Goal: Information Seeking & Learning: Learn about a topic

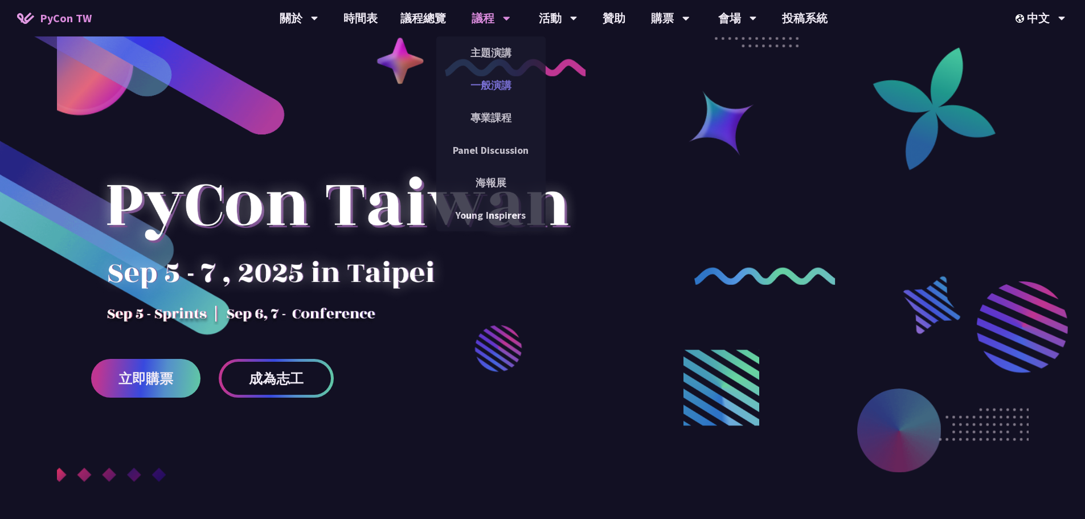
click at [493, 89] on link "一般演講" at bounding box center [490, 85] width 109 height 27
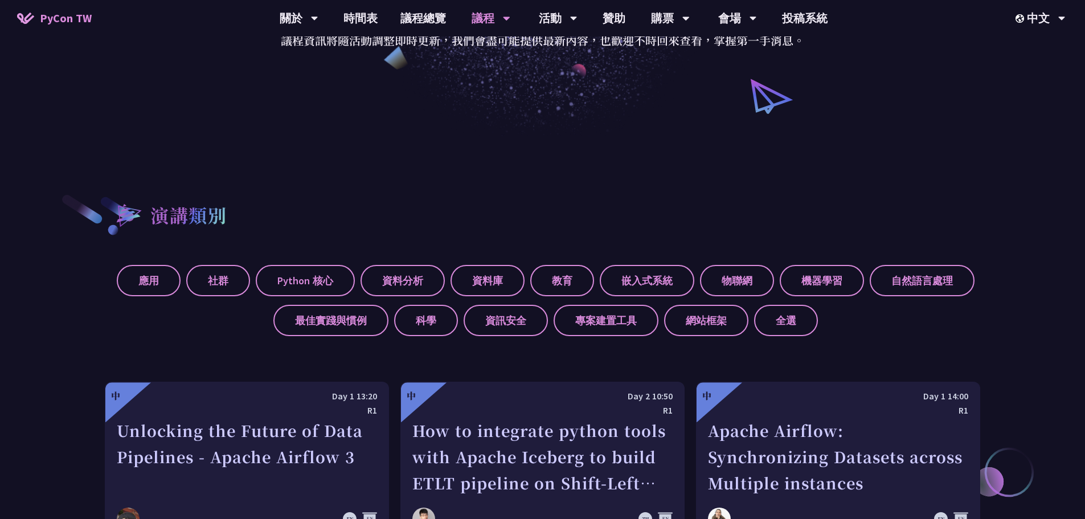
scroll to position [342, 0]
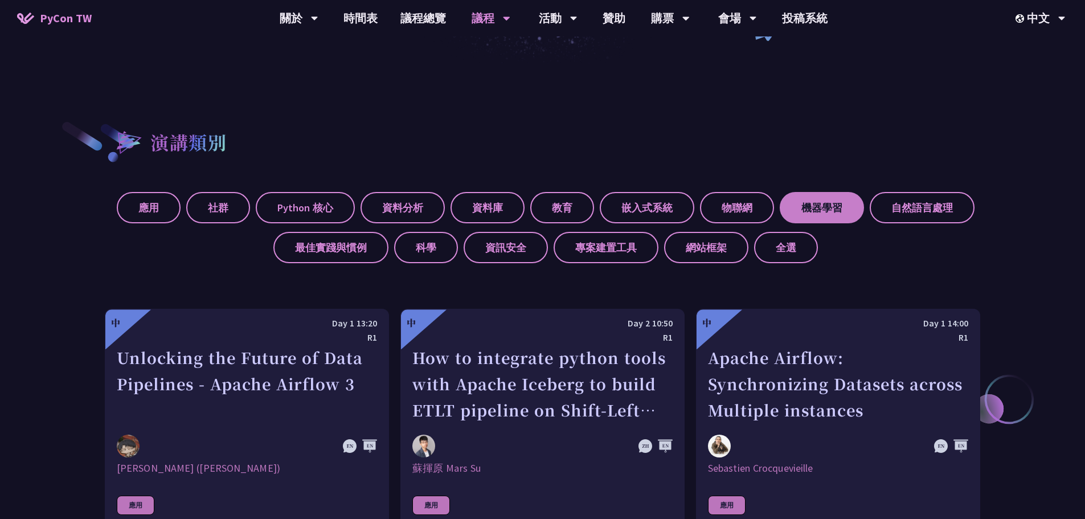
click at [818, 210] on label "機器學習" at bounding box center [822, 207] width 84 height 31
click at [0, 0] on input "機器學習" at bounding box center [0, 0] width 0 height 0
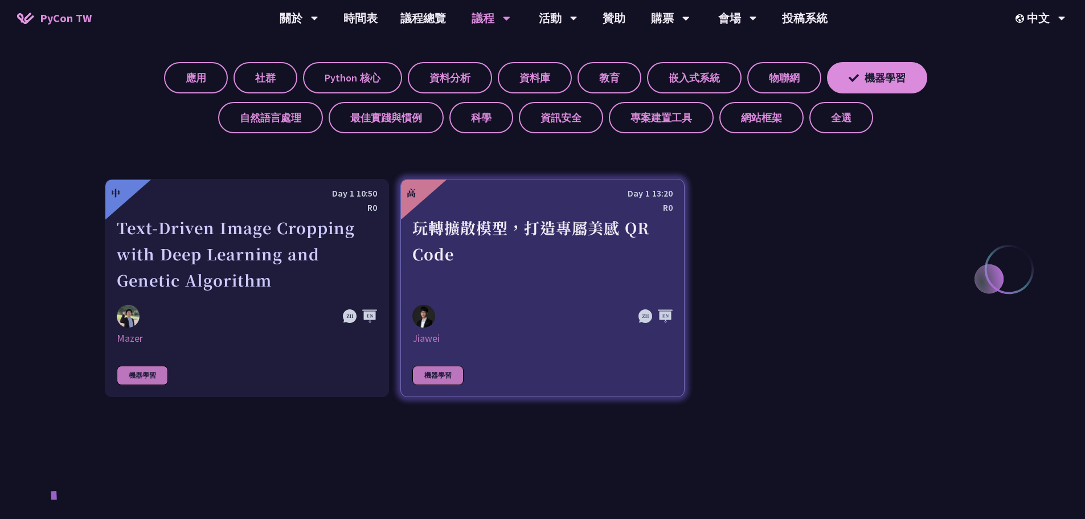
scroll to position [513, 0]
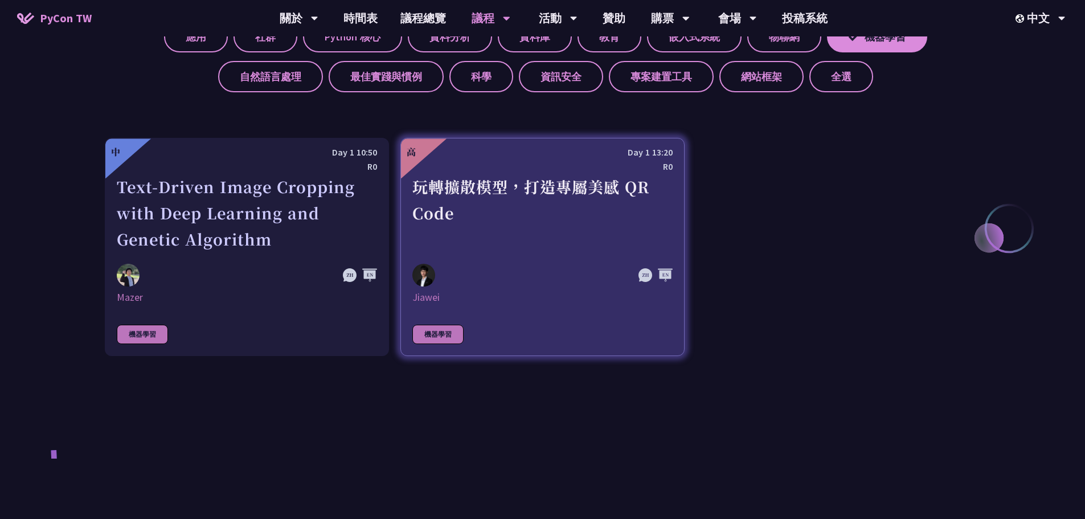
click at [472, 212] on div "玩轉擴散模型，打造專屬美感 QR Code" at bounding box center [542, 213] width 260 height 79
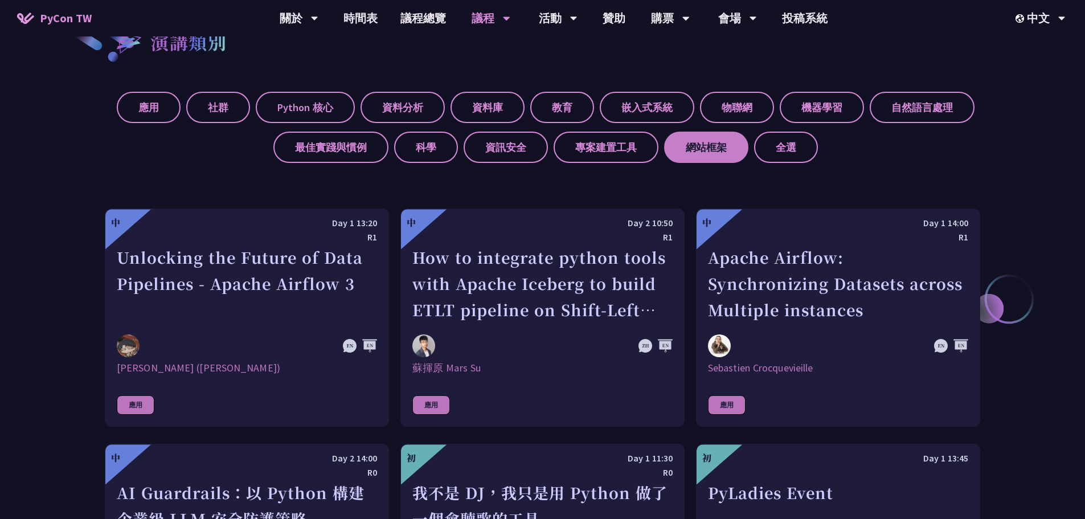
scroll to position [342, 0]
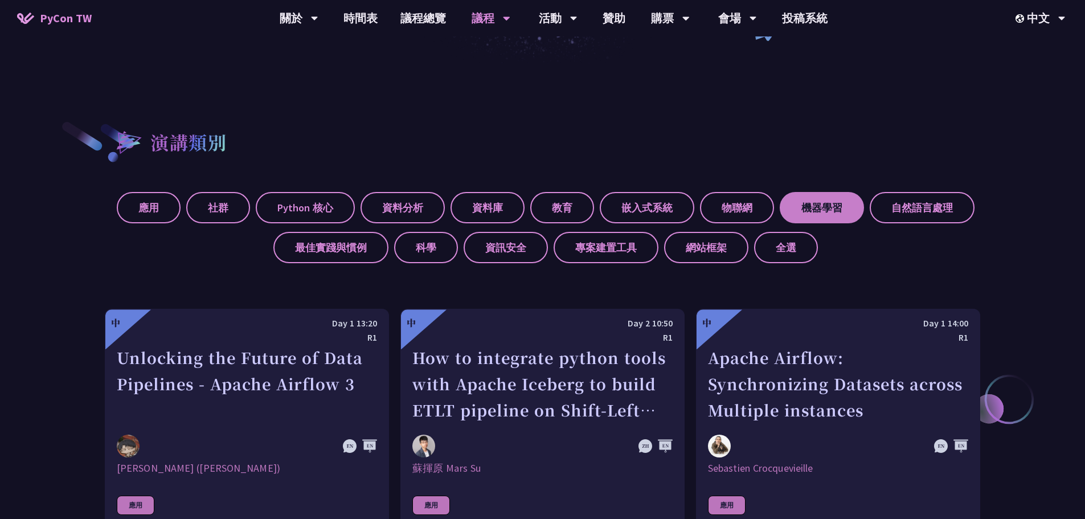
click at [808, 206] on label "機器學習" at bounding box center [822, 207] width 84 height 31
click at [0, 0] on input "機器學習" at bounding box center [0, 0] width 0 height 0
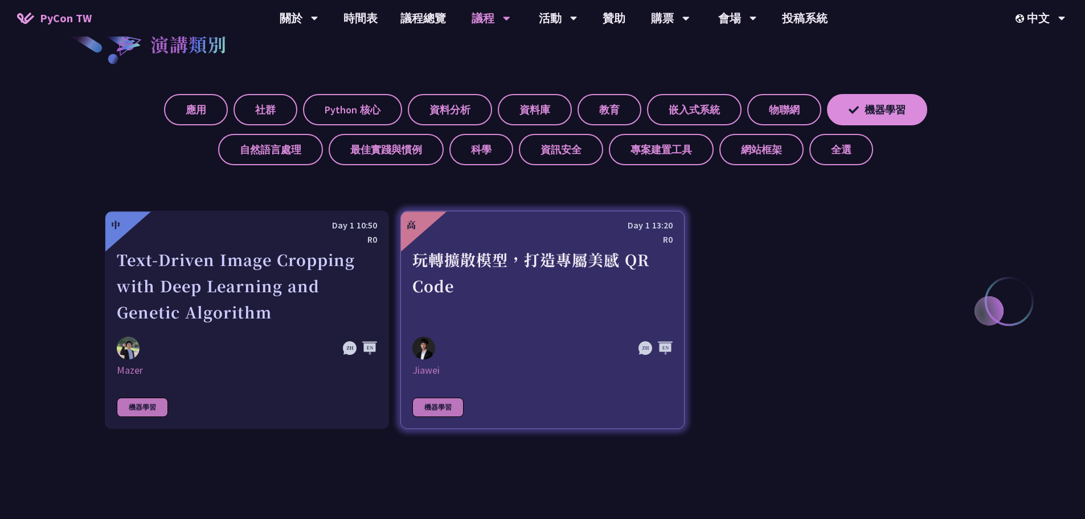
scroll to position [456, 0]
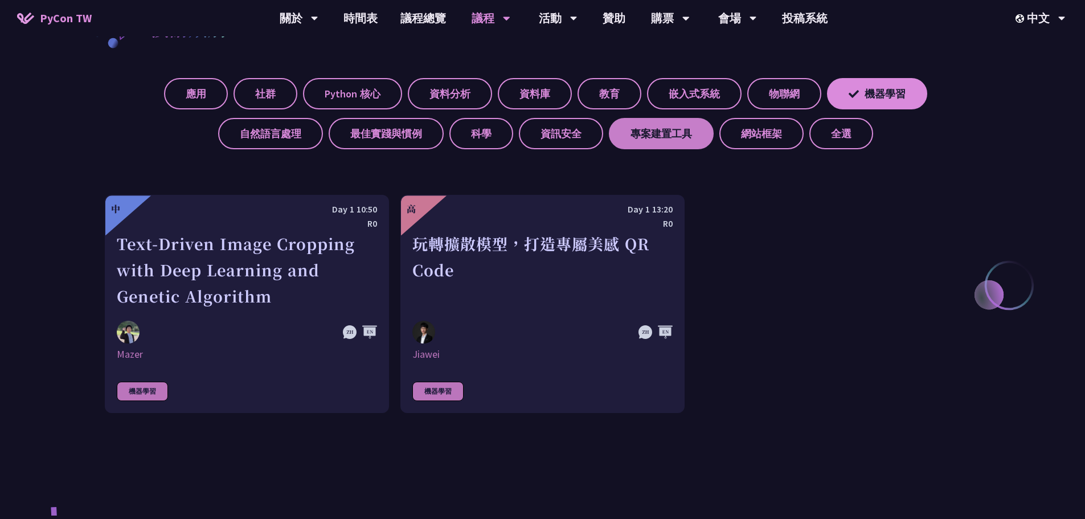
click at [840, 136] on label "全選" at bounding box center [841, 133] width 64 height 31
click at [0, 0] on input "全選" at bounding box center [0, 0] width 0 height 0
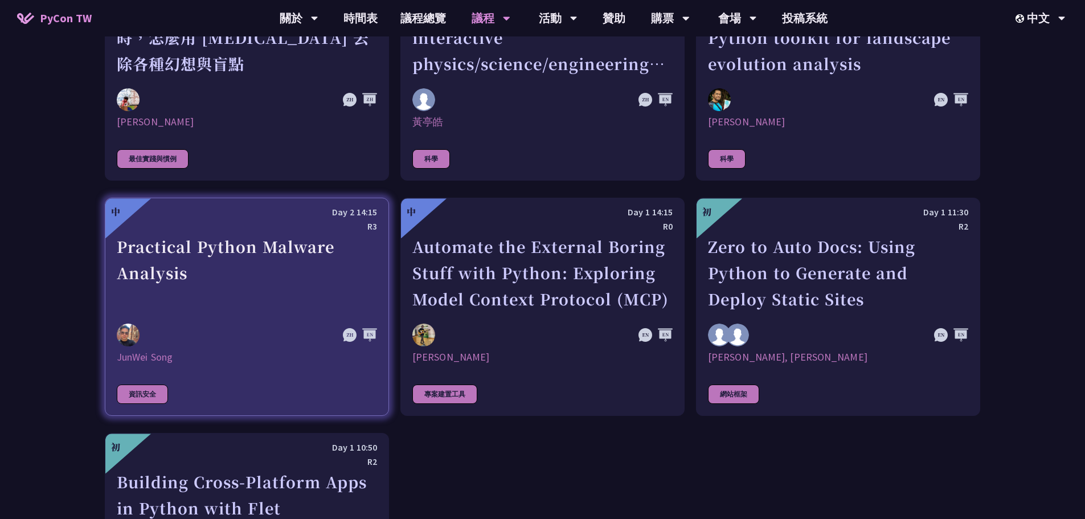
scroll to position [3304, 0]
